Goal: Book appointment/travel/reservation

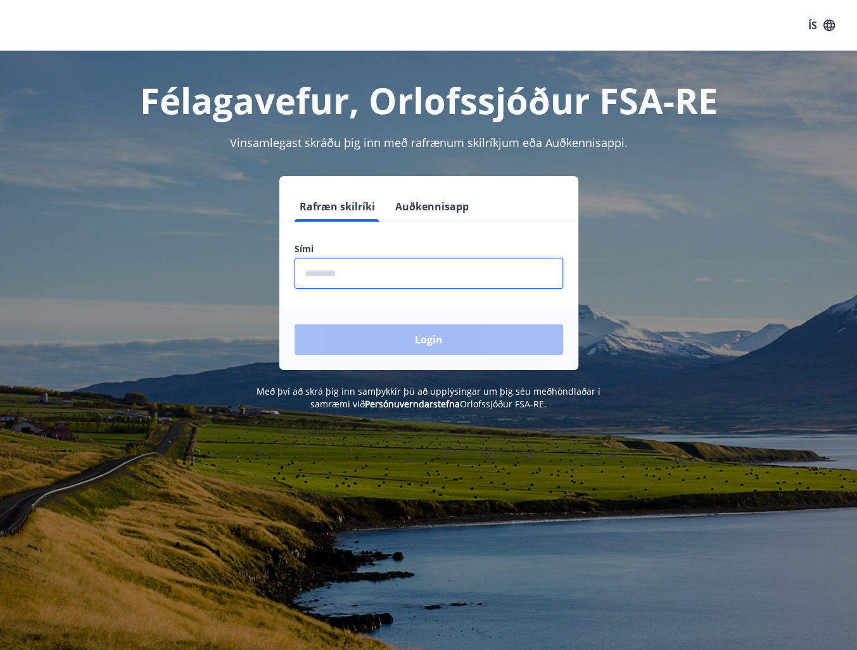
click at [372, 277] on input "phone" at bounding box center [428, 273] width 268 height 31
type input "********"
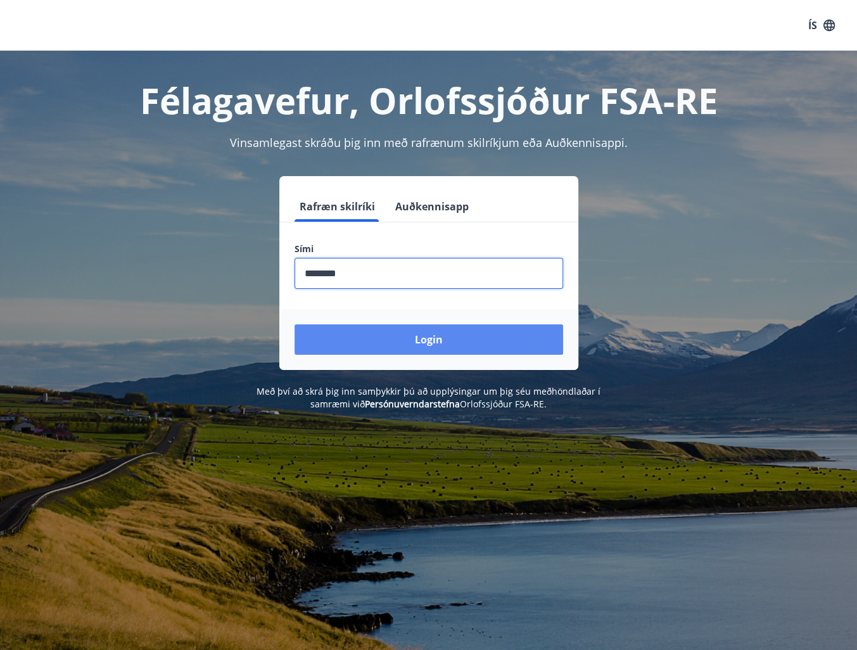
click at [365, 338] on button "Login" at bounding box center [428, 339] width 268 height 30
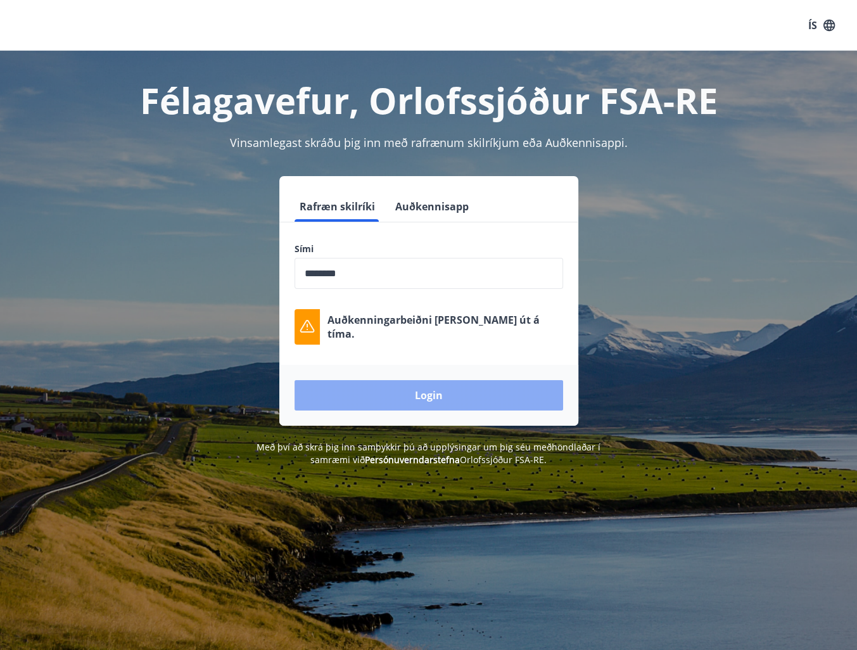
click at [436, 399] on button "Login" at bounding box center [428, 395] width 268 height 30
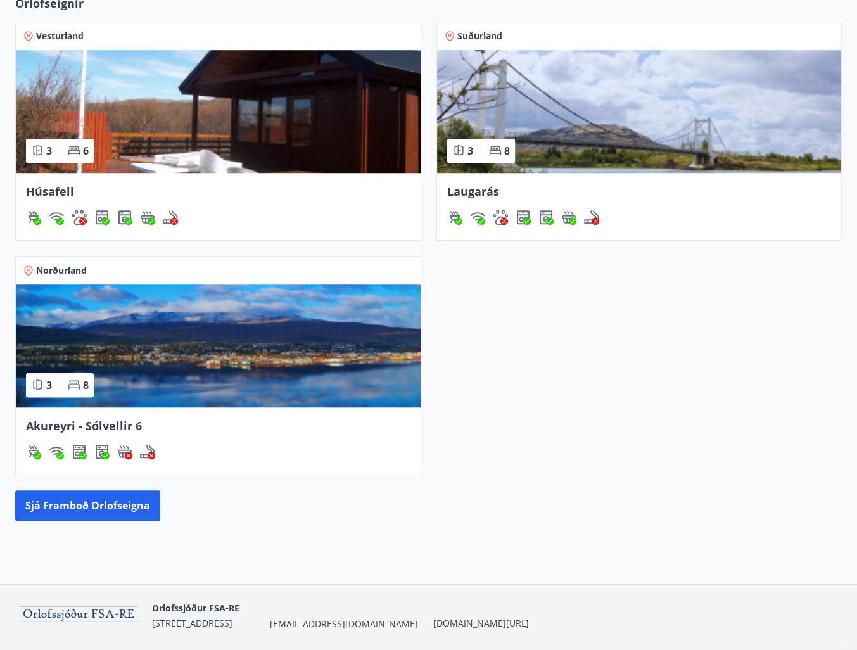
scroll to position [870, 0]
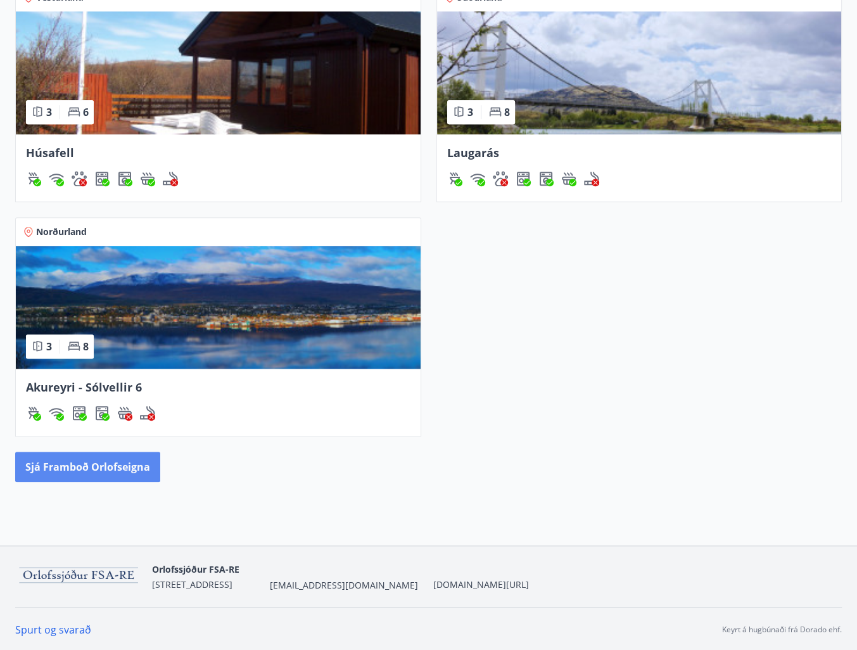
click at [122, 474] on button "Sjá framboð orlofseigna" at bounding box center [87, 466] width 145 height 30
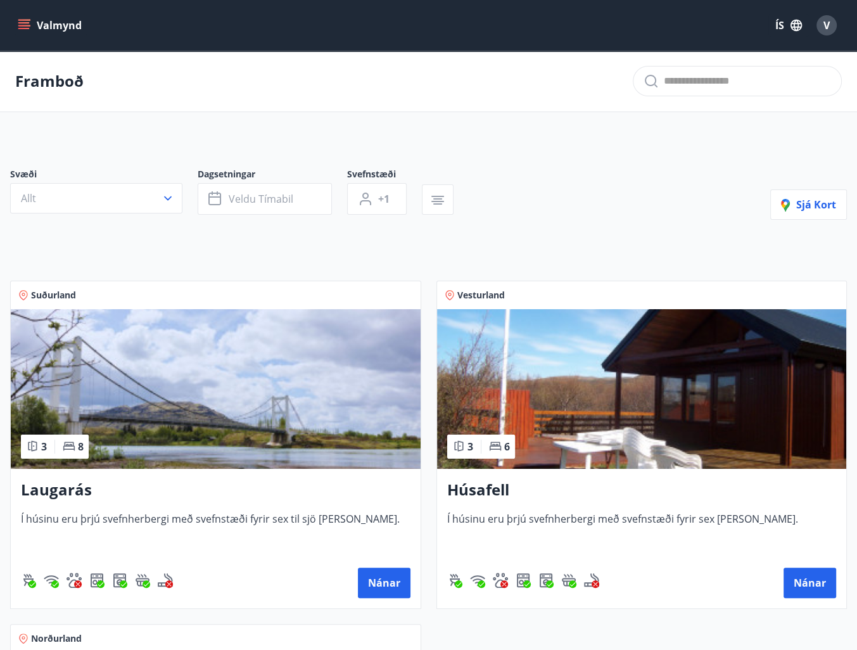
click at [25, 18] on button "Valmynd" at bounding box center [51, 25] width 72 height 23
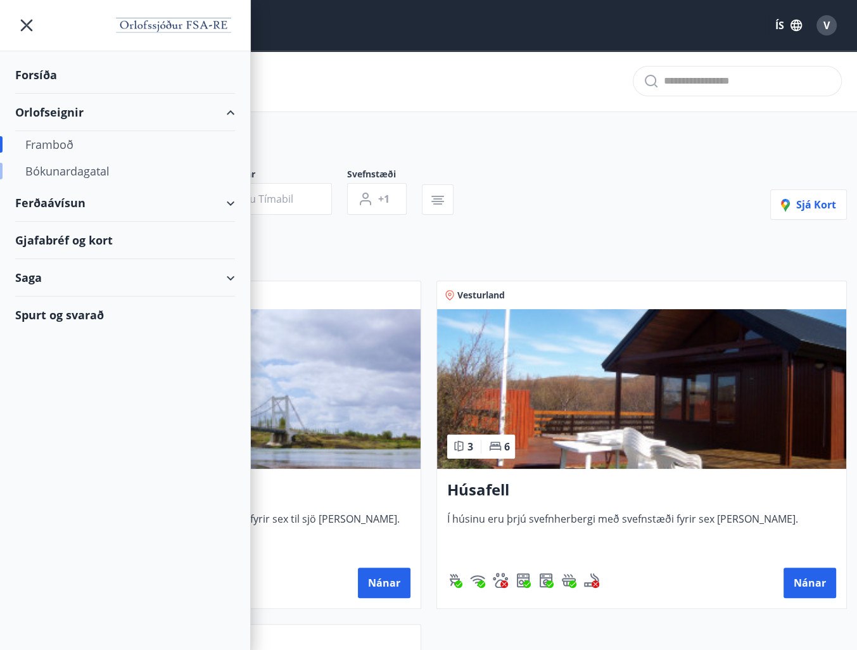
click at [103, 175] on div "Bókunardagatal" at bounding box center [124, 171] width 199 height 27
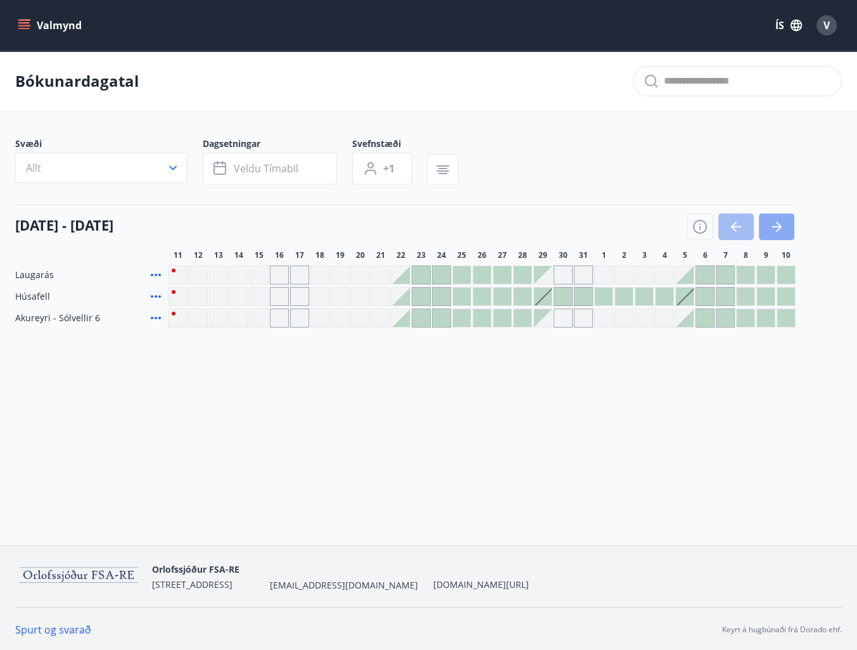
click at [779, 232] on icon "button" at bounding box center [776, 226] width 15 height 15
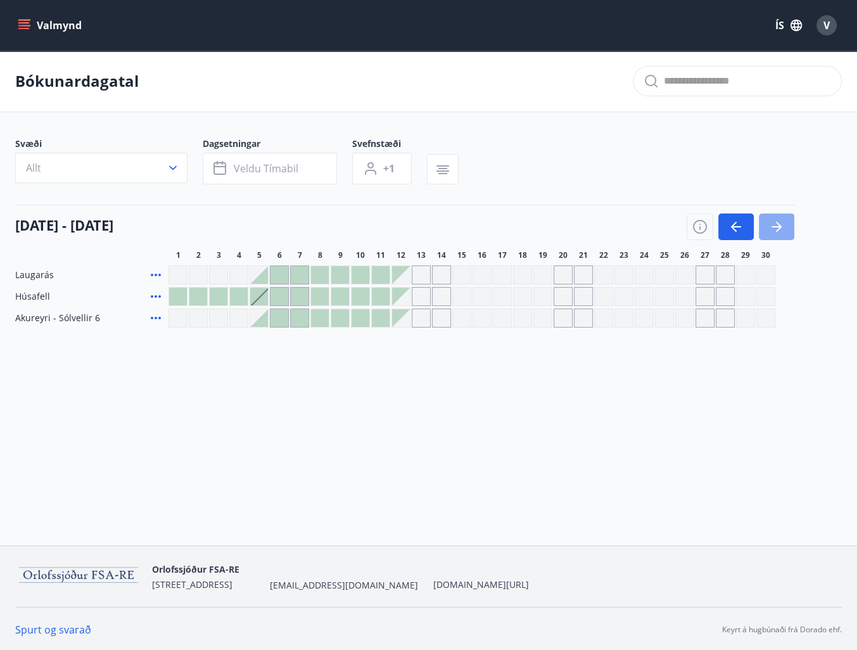
click at [769, 229] on icon "button" at bounding box center [776, 226] width 15 height 15
